Goal: Task Accomplishment & Management: Use online tool/utility

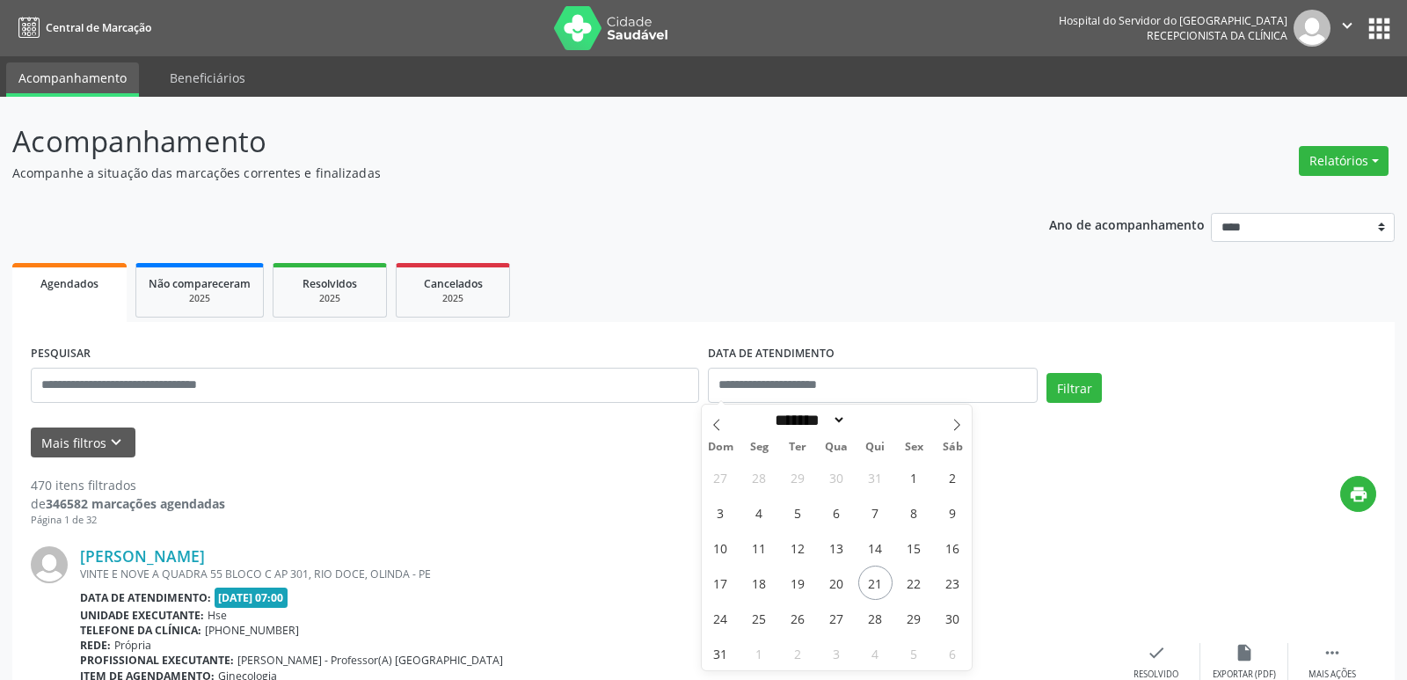
select select "*"
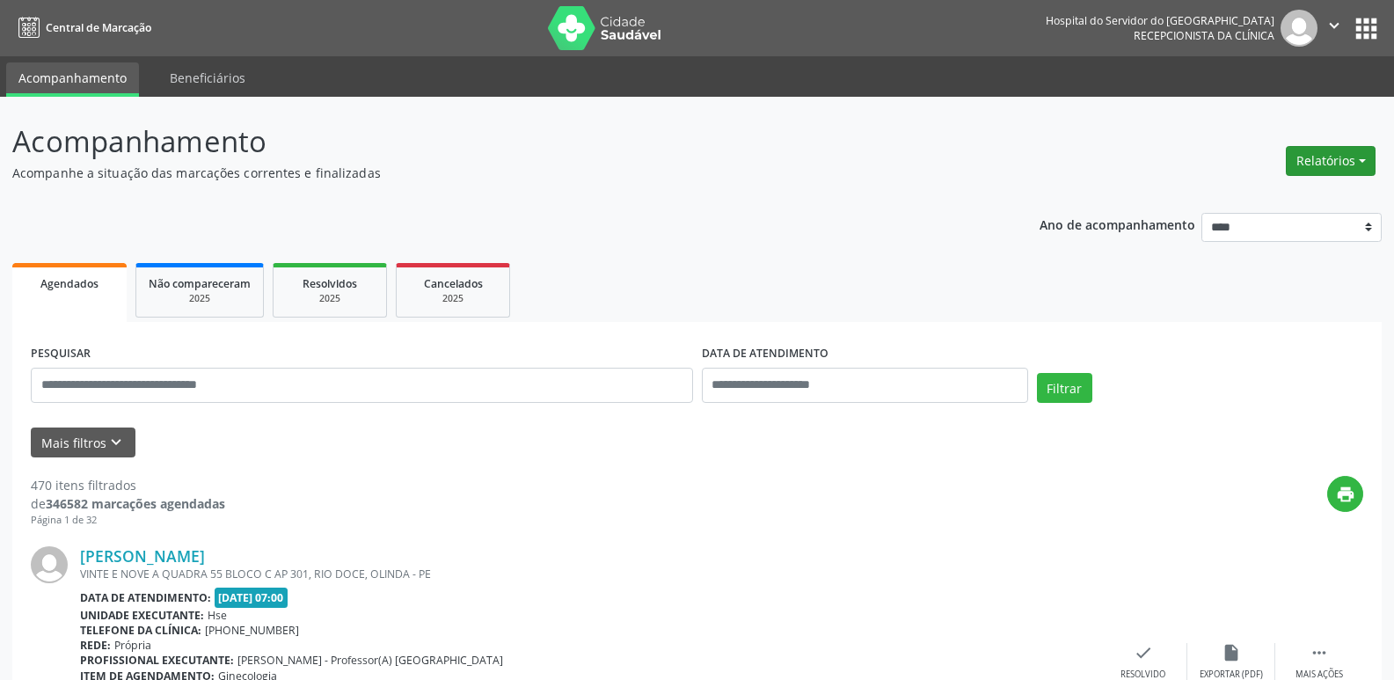
click at [1323, 153] on button "Relatórios" at bounding box center [1331, 161] width 90 height 30
click at [1276, 198] on link "Agendamentos" at bounding box center [1281, 198] width 189 height 25
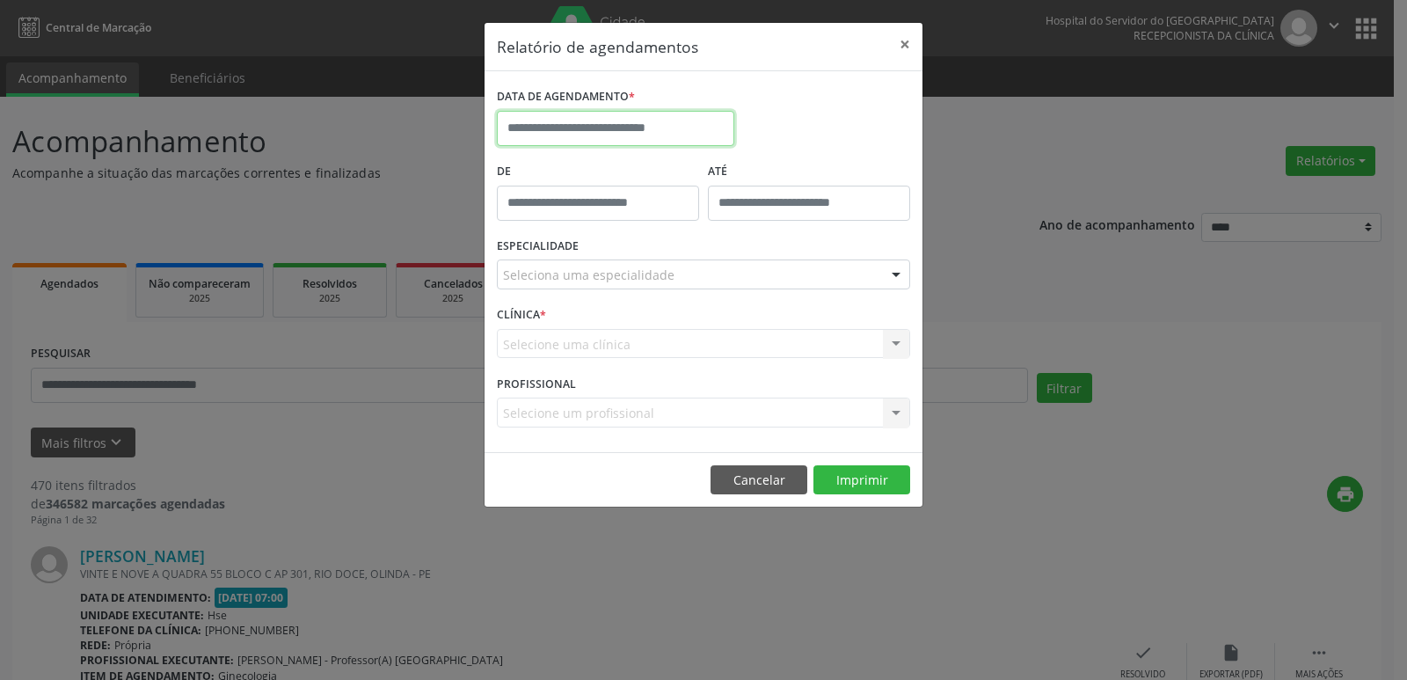
click at [564, 130] on input "text" at bounding box center [615, 128] width 237 height 35
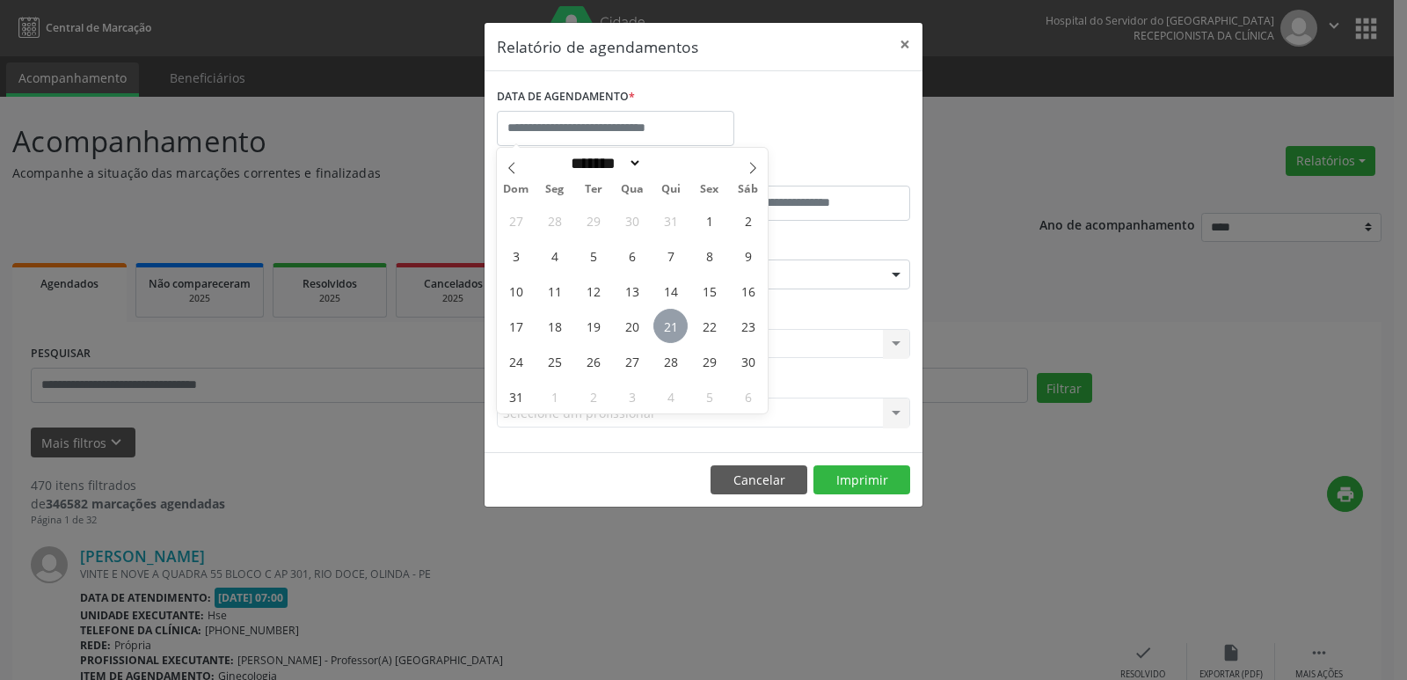
click at [669, 318] on span "21" at bounding box center [670, 326] width 34 height 34
type input "**********"
click at [669, 318] on span "21" at bounding box center [670, 326] width 34 height 34
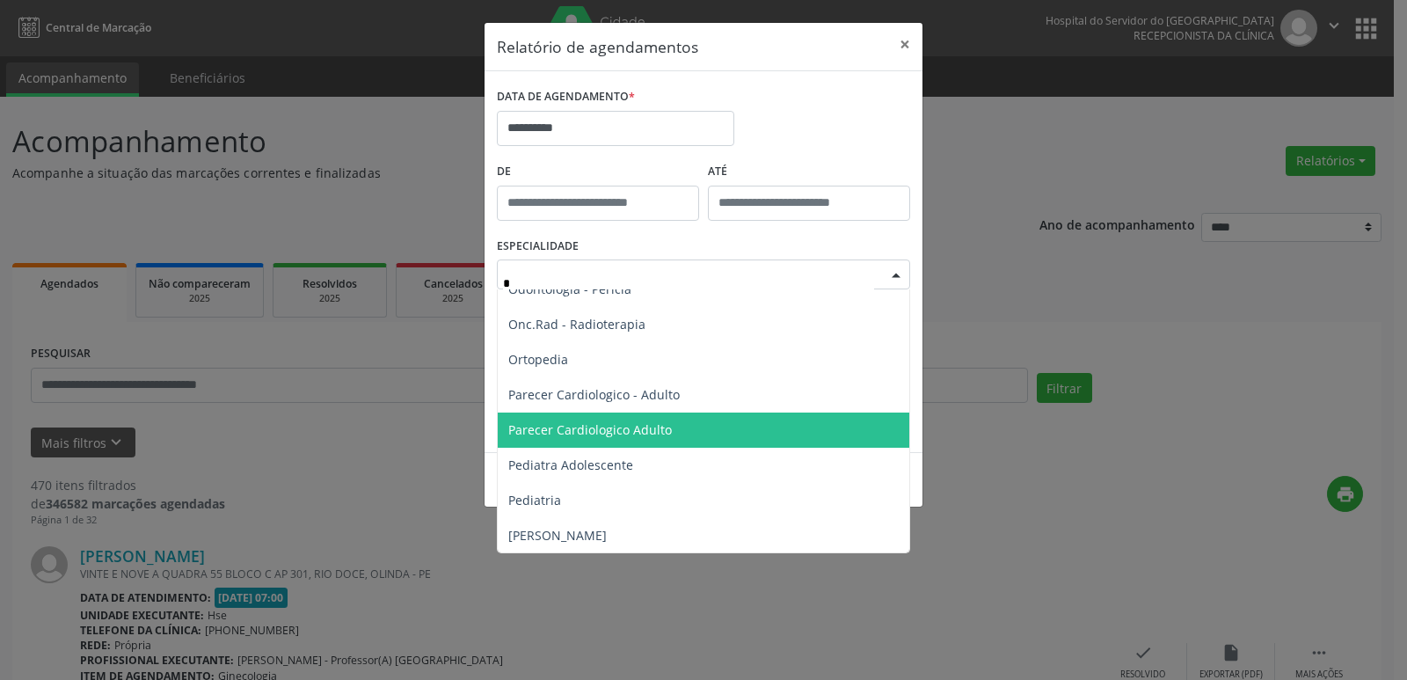
scroll to position [1055, 0]
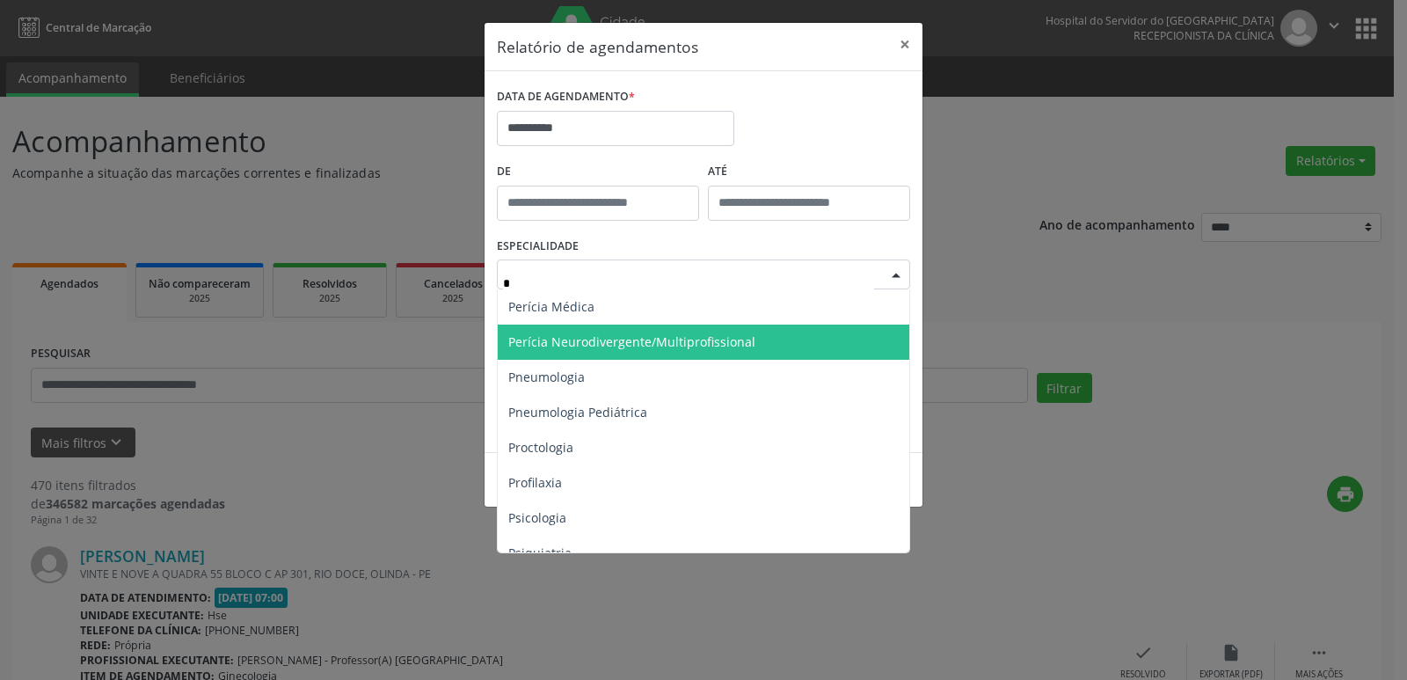
click at [641, 341] on span "Perícia Neurodivergente/Multiprofissional" at bounding box center [631, 341] width 247 height 17
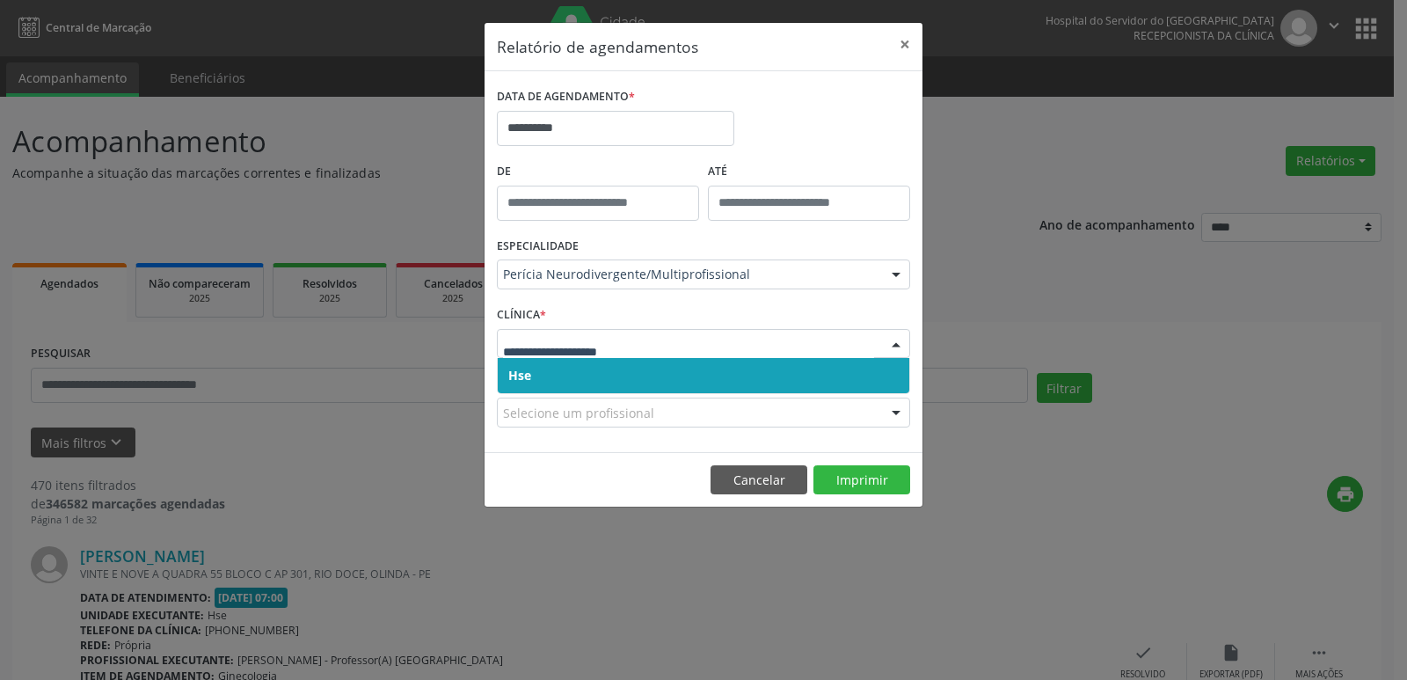
click at [540, 370] on span "Hse" at bounding box center [704, 375] width 412 height 35
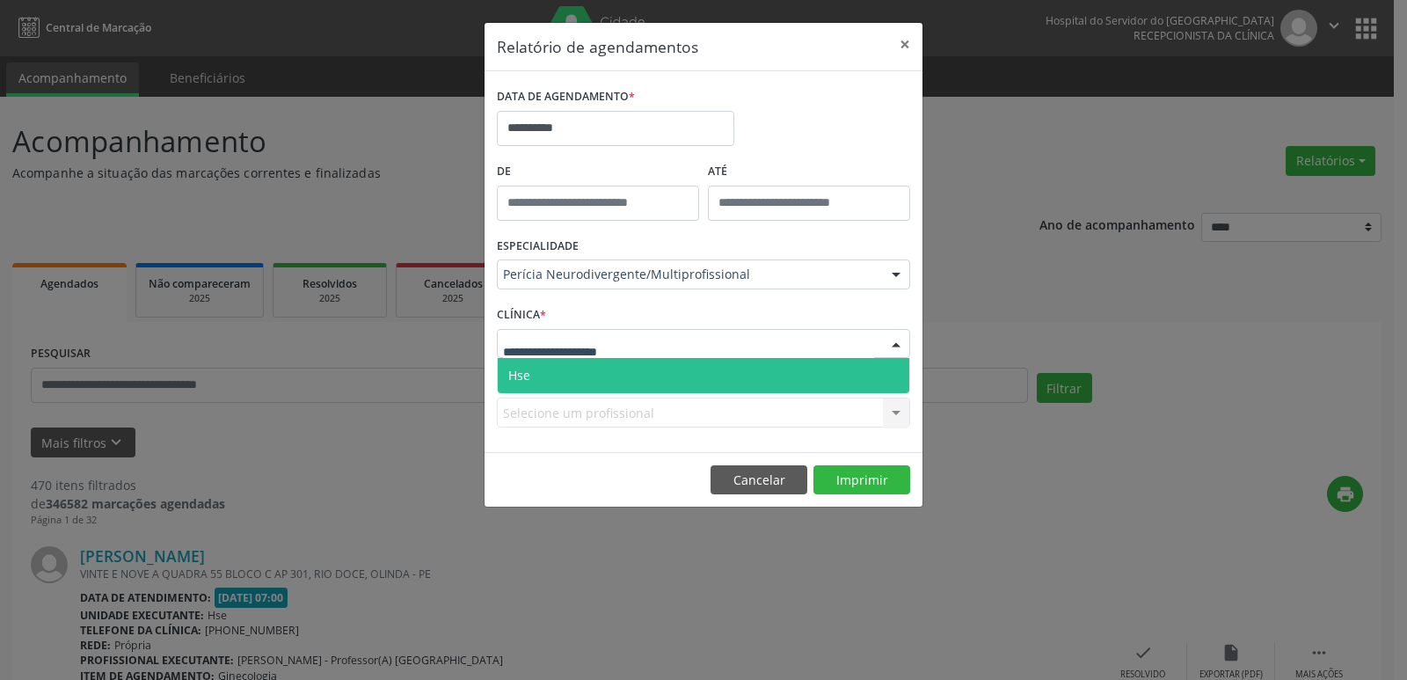
click at [547, 378] on span "Hse" at bounding box center [704, 375] width 412 height 35
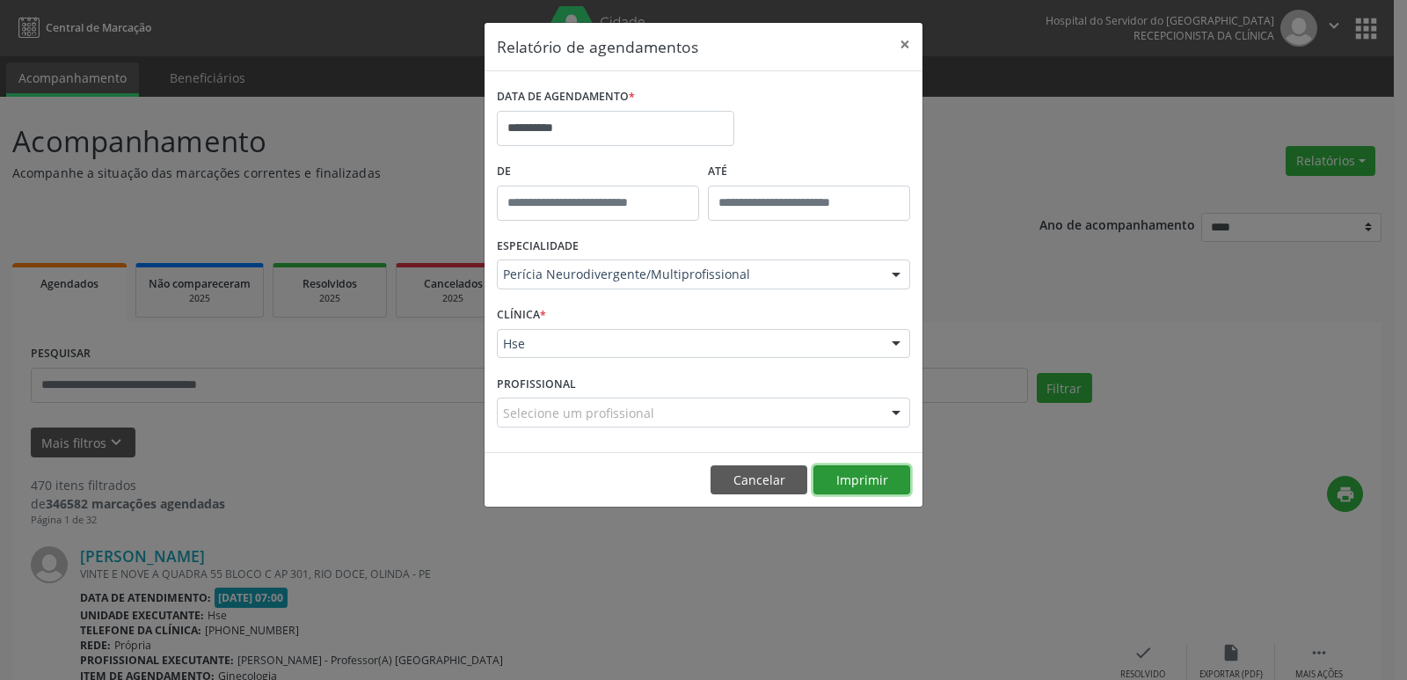
click at [826, 487] on button "Imprimir" at bounding box center [861, 480] width 97 height 30
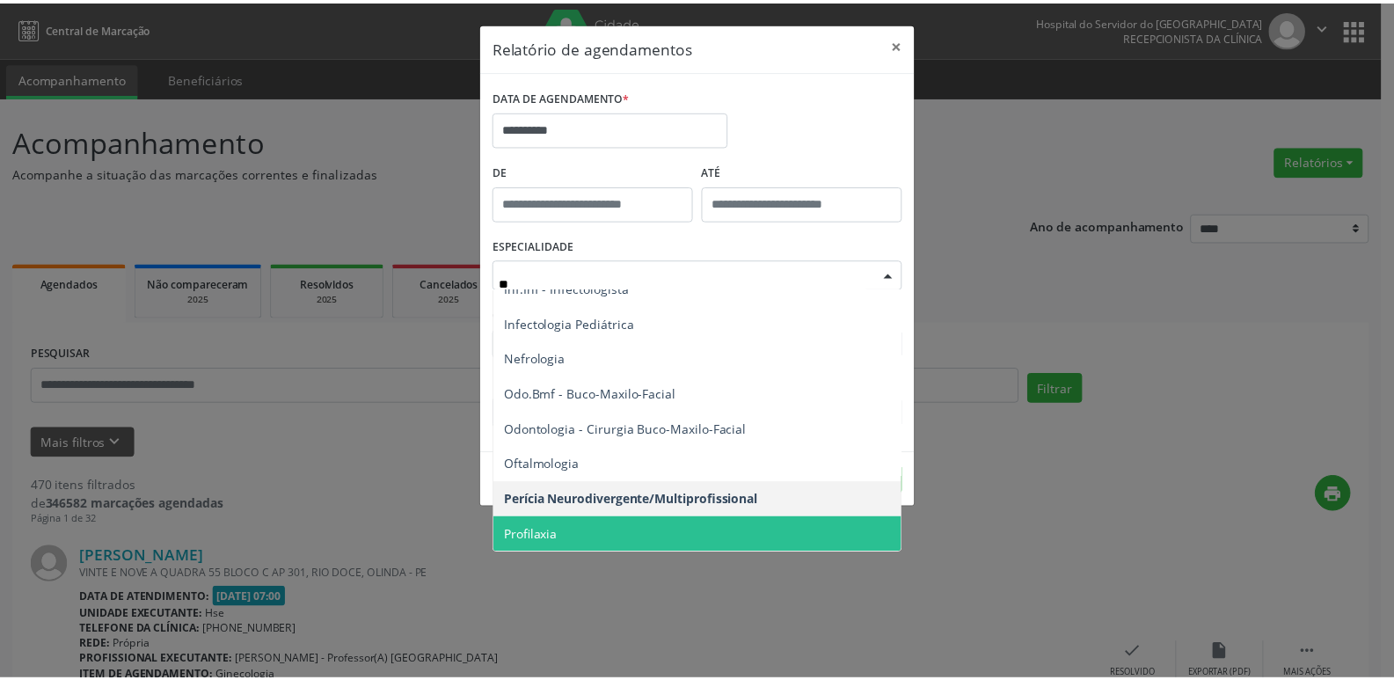
scroll to position [0, 0]
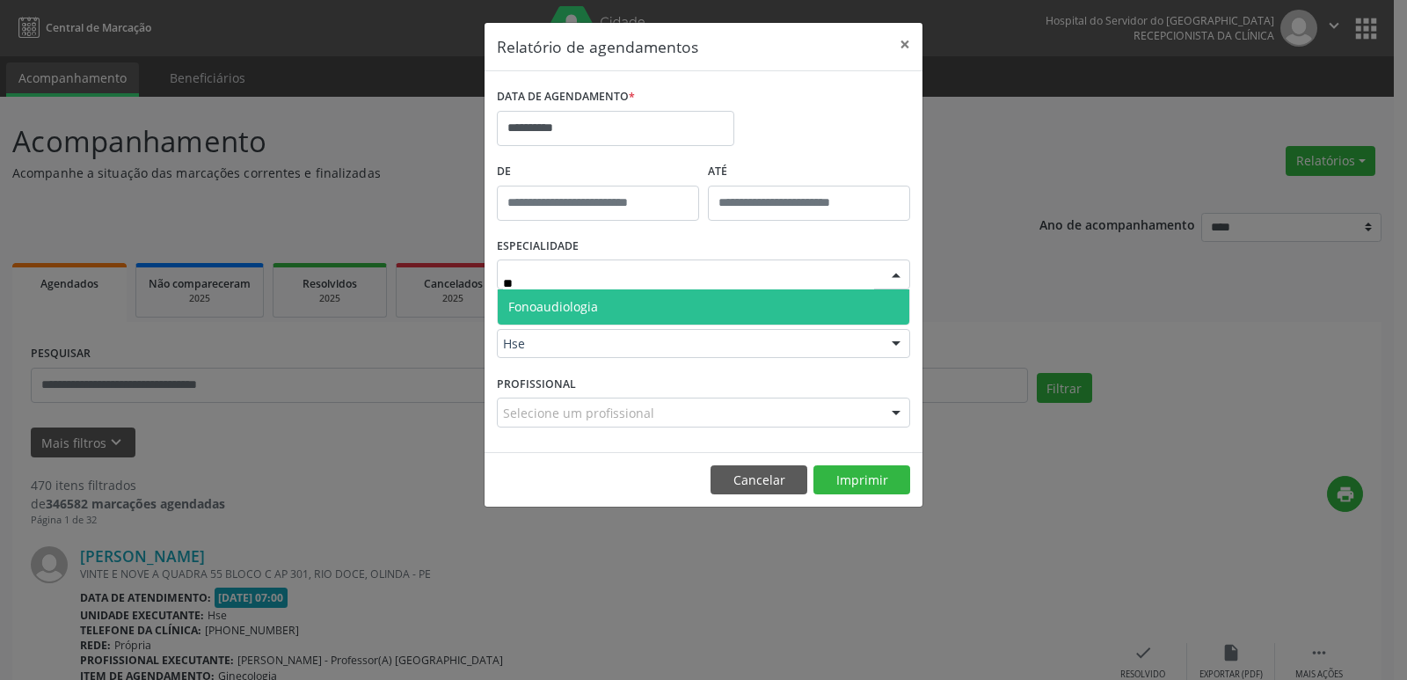
click at [543, 301] on span "Fonoaudiologia" at bounding box center [553, 306] width 90 height 17
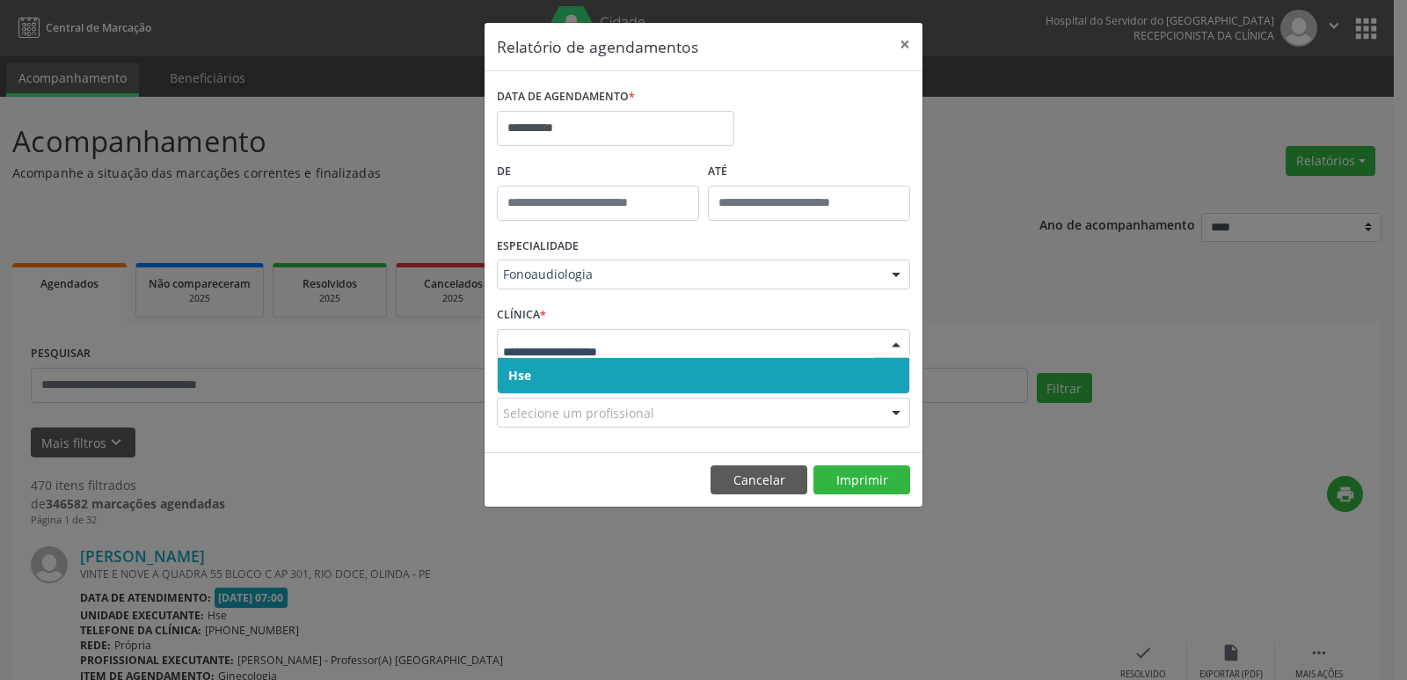
click at [528, 368] on span "Hse" at bounding box center [519, 375] width 23 height 17
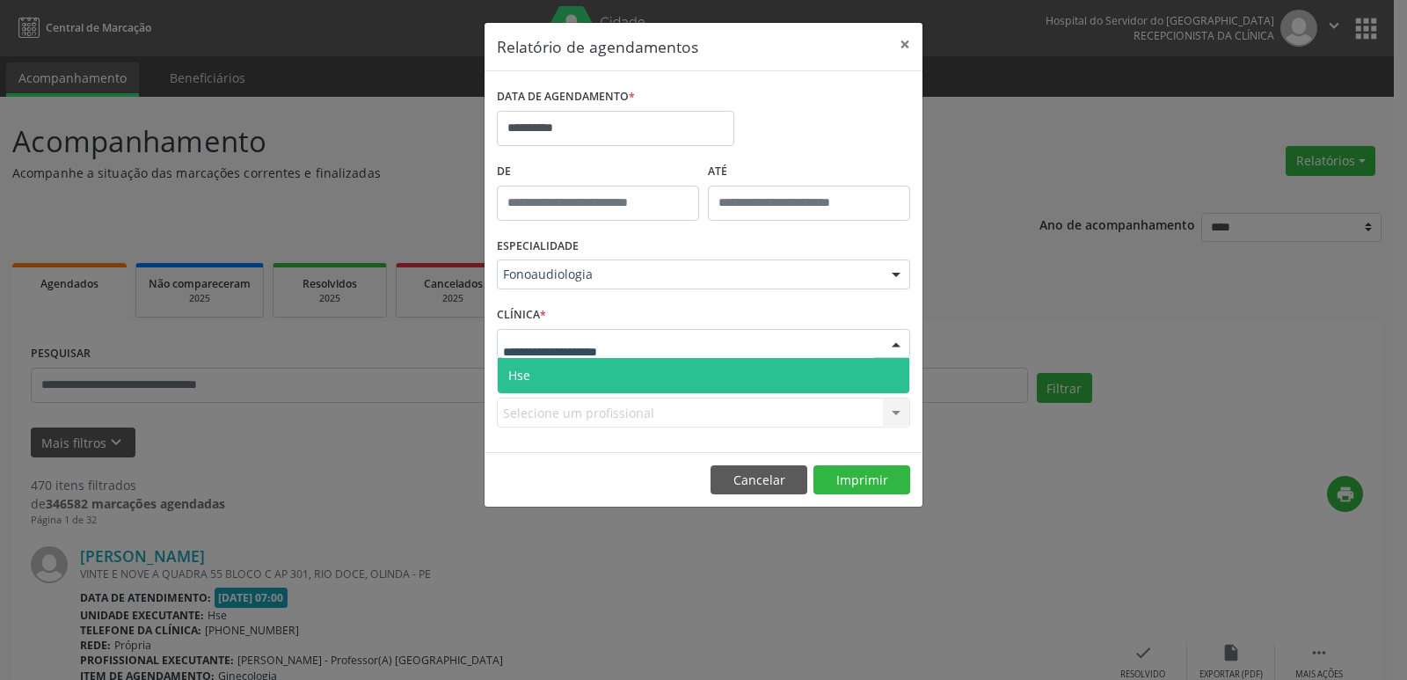
click at [522, 364] on span "Hse" at bounding box center [704, 375] width 412 height 35
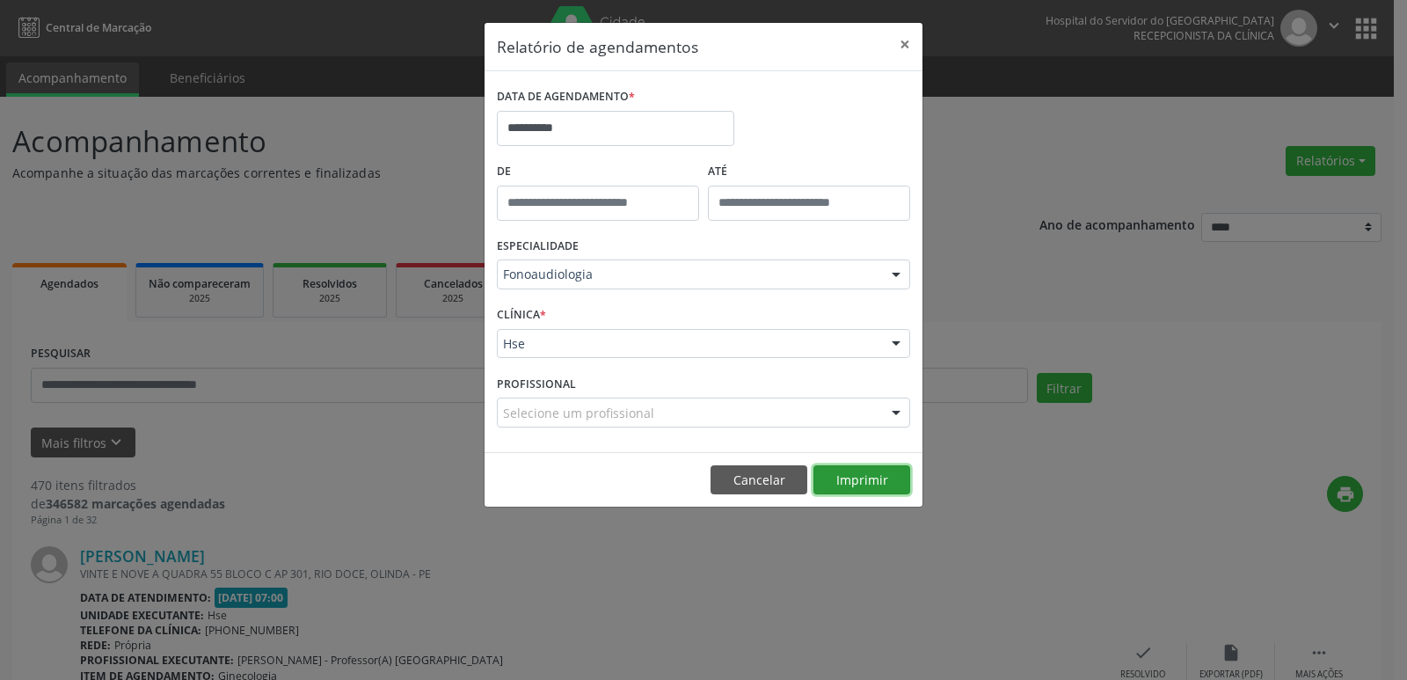
click at [878, 489] on button "Imprimir" at bounding box center [861, 480] width 97 height 30
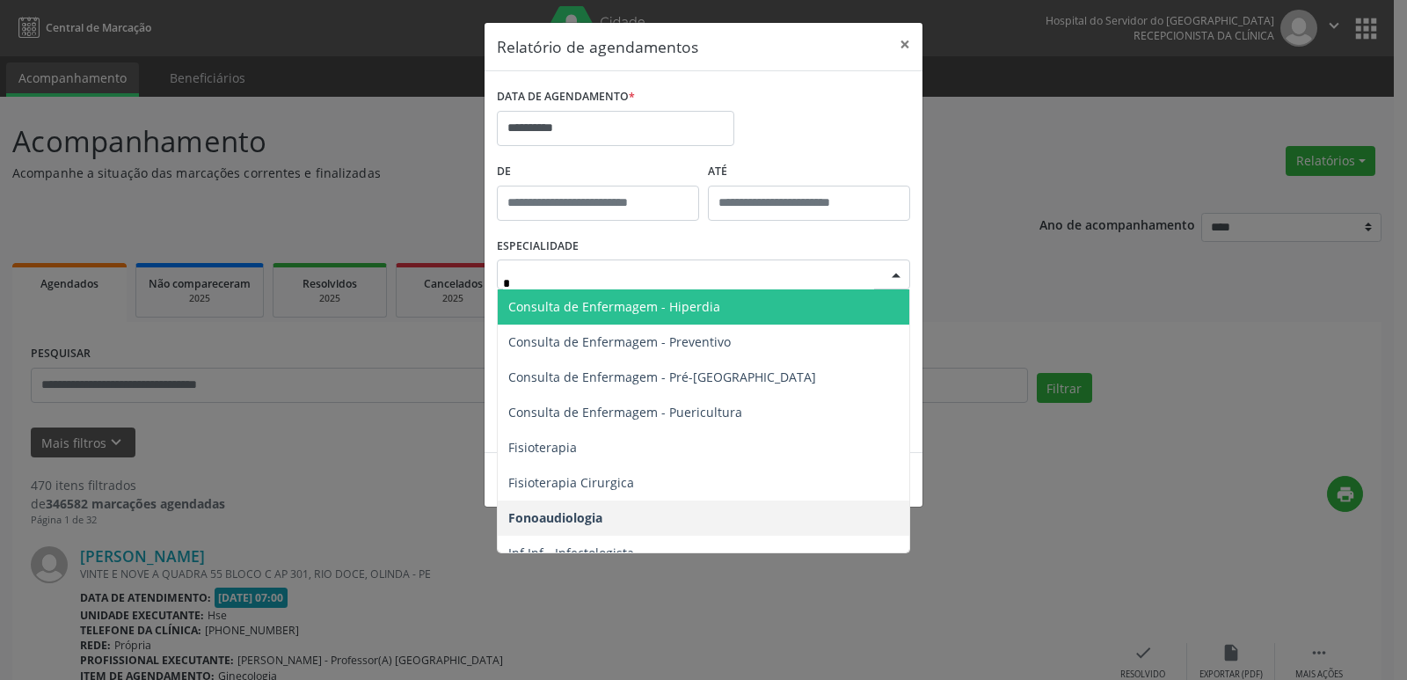
type input "**"
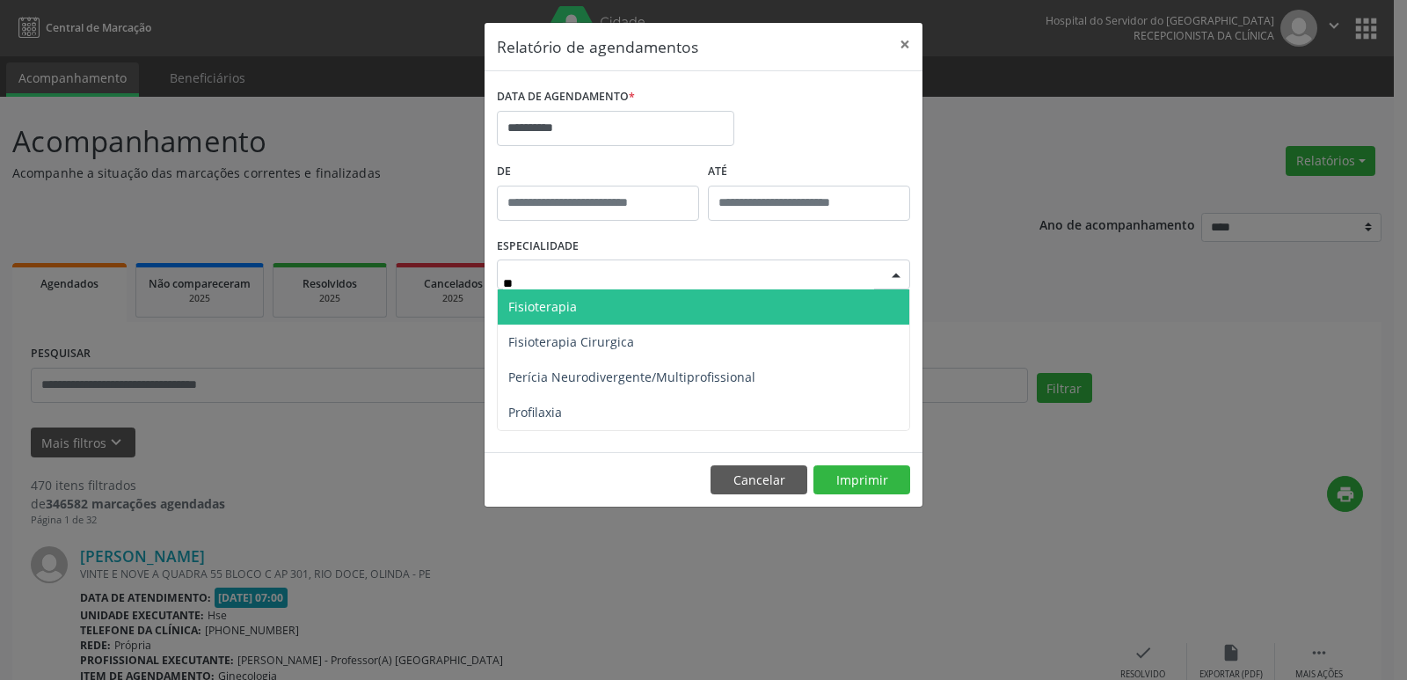
click at [580, 299] on span "Fisioterapia" at bounding box center [704, 306] width 412 height 35
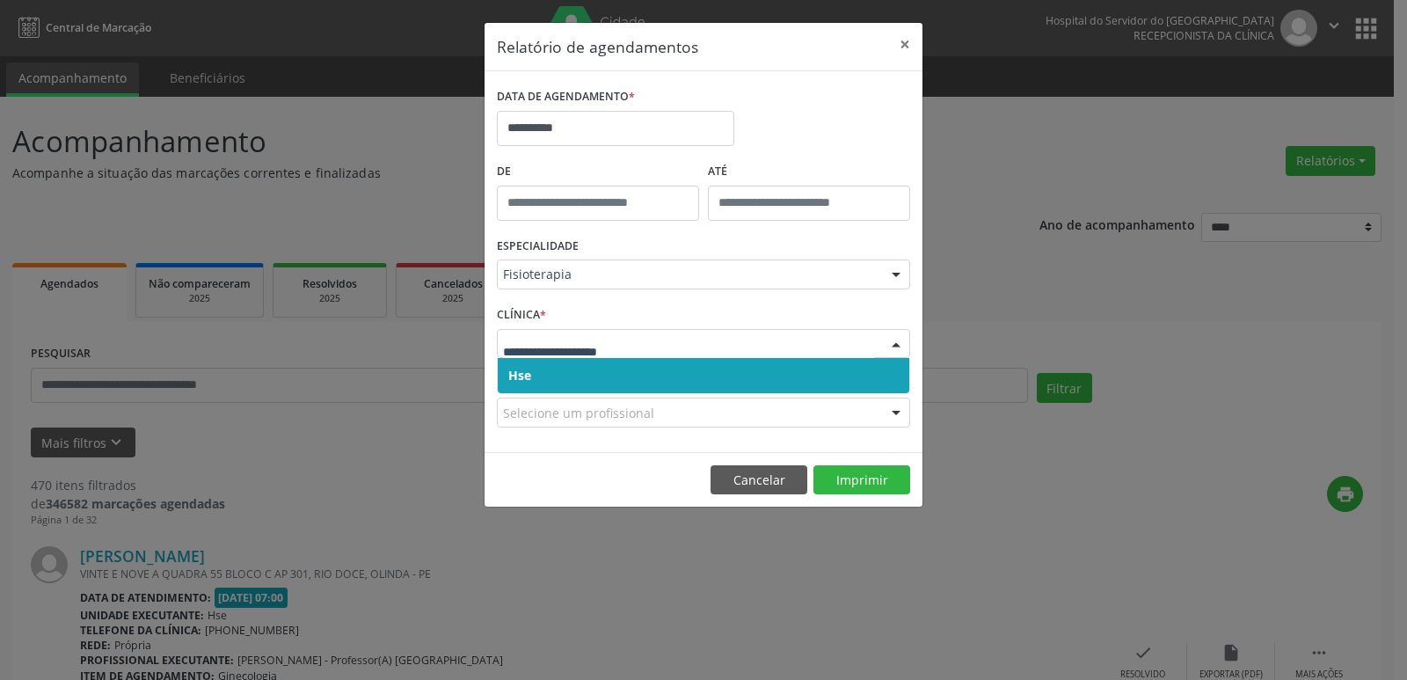
click at [517, 364] on span "Hse" at bounding box center [704, 375] width 412 height 35
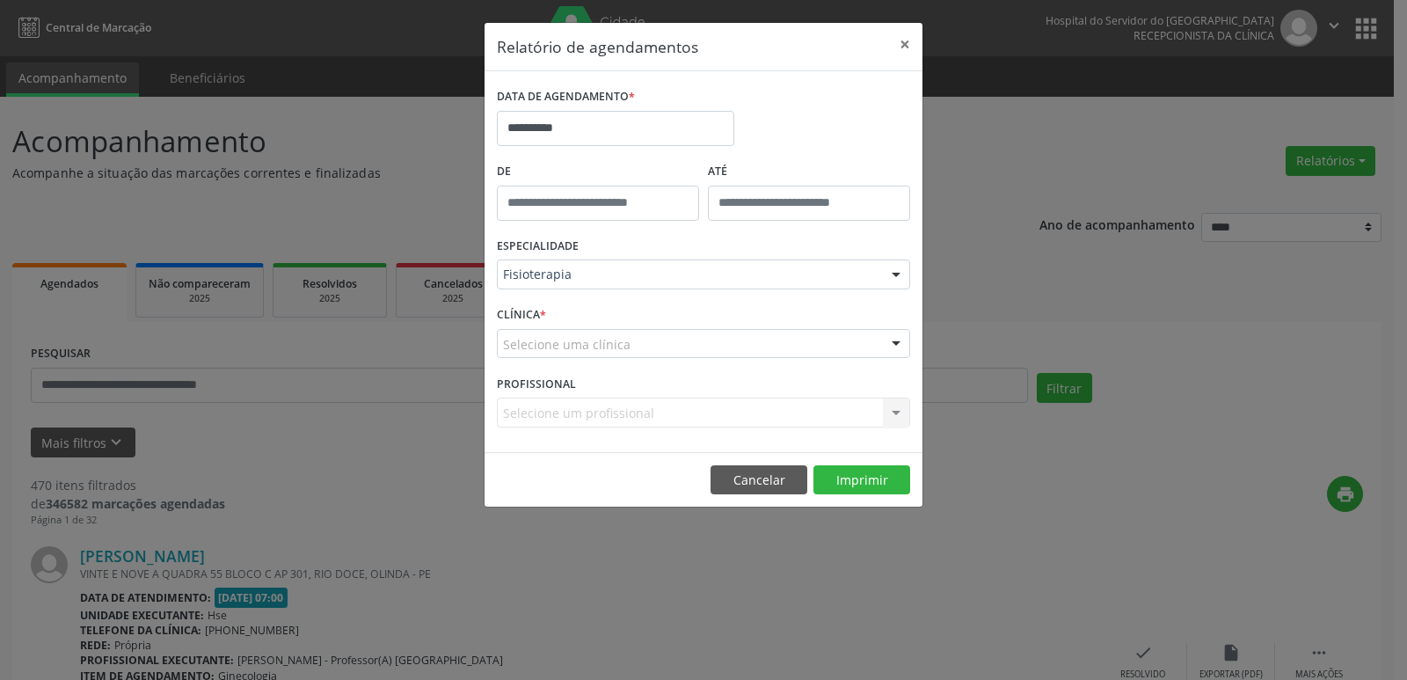
drag, startPoint x: 517, startPoint y: 354, endPoint x: 517, endPoint y: 338, distance: 15.8
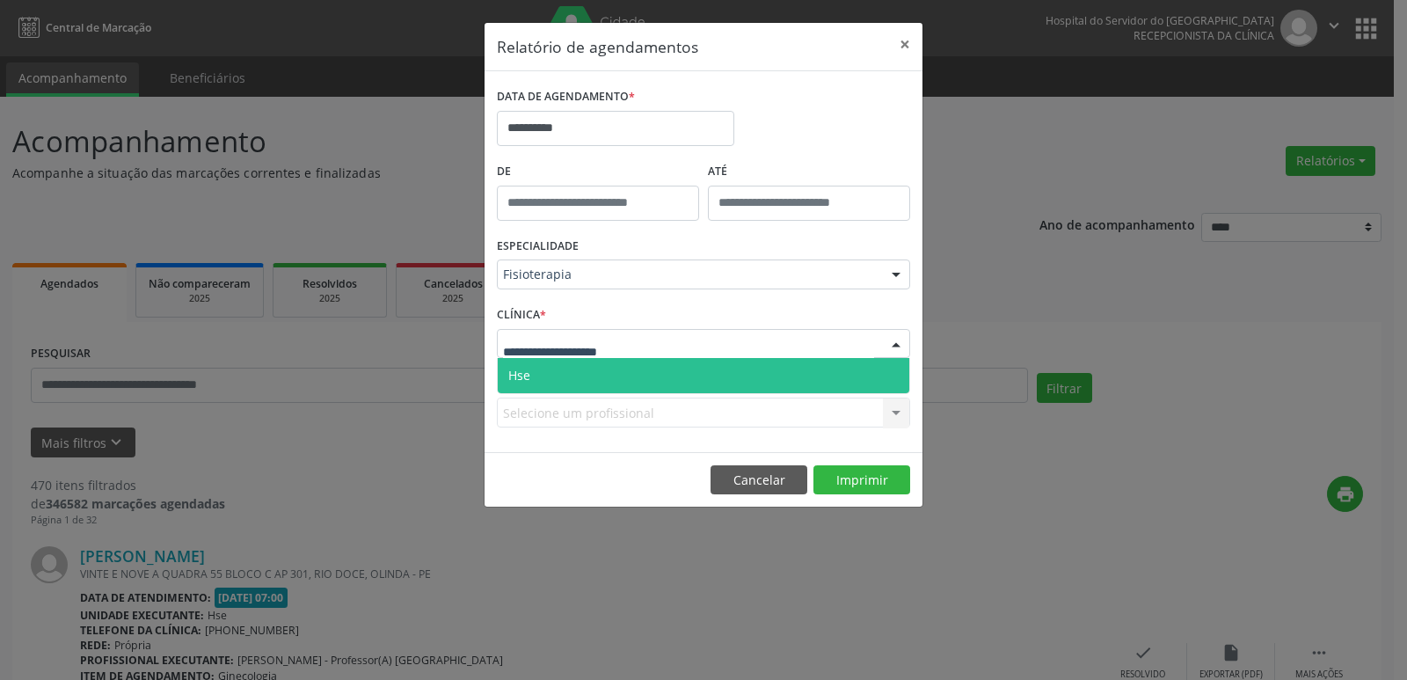
click at [531, 376] on span "Hse" at bounding box center [704, 375] width 412 height 35
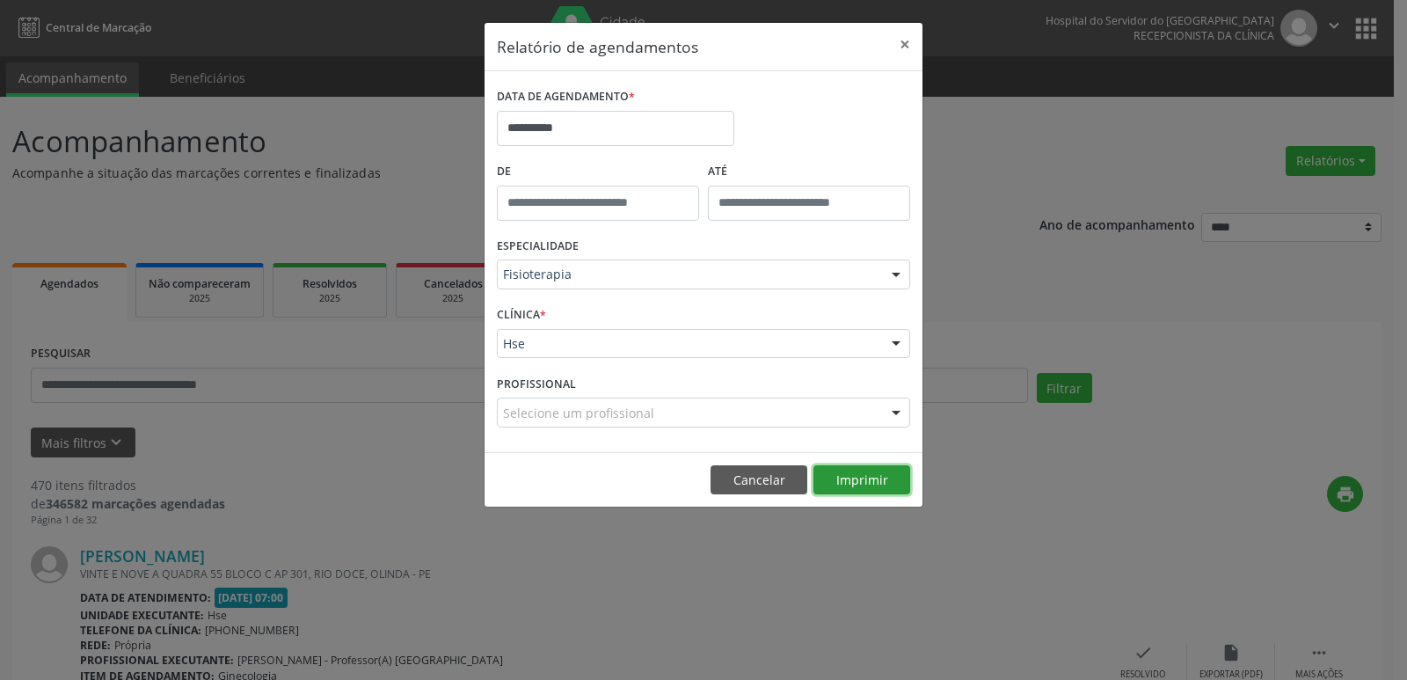
click at [905, 486] on button "Imprimir" at bounding box center [861, 480] width 97 height 30
click at [897, 46] on button "×" at bounding box center [904, 44] width 35 height 43
